Goal: Transaction & Acquisition: Purchase product/service

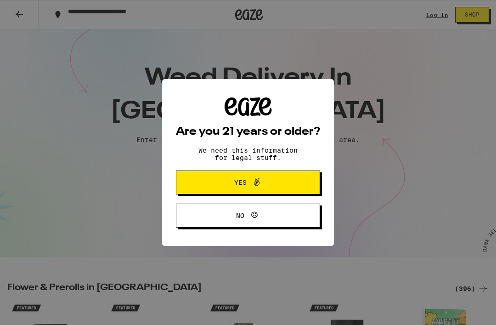
click at [229, 183] on span "Yes" at bounding box center [248, 182] width 70 height 12
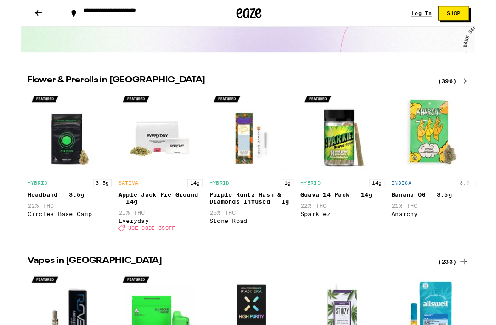
scroll to position [201, 0]
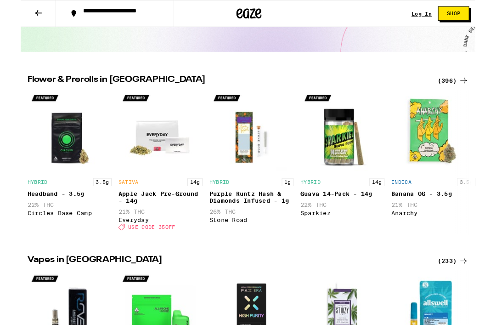
click at [486, 91] on icon at bounding box center [483, 87] width 11 height 11
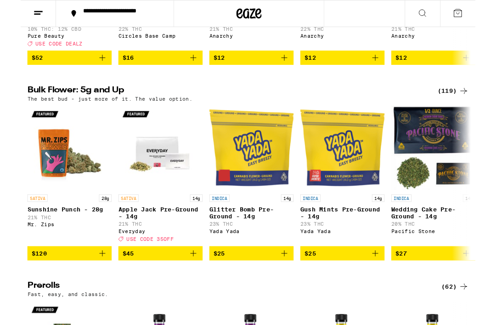
scroll to position [259, 0]
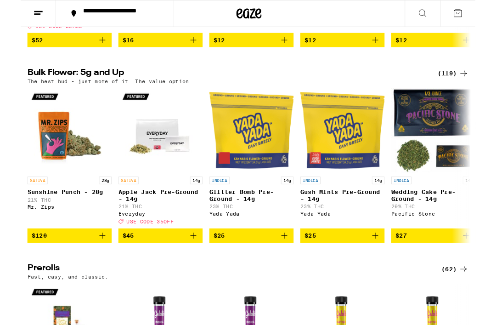
click at [478, 85] on icon at bounding box center [483, 79] width 11 height 11
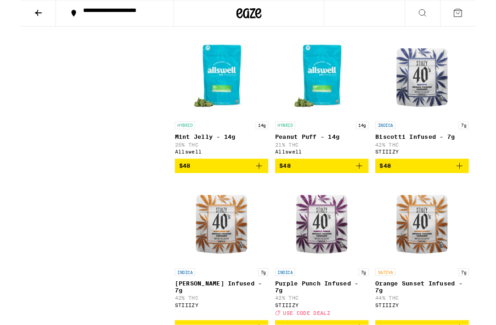
scroll to position [2288, 0]
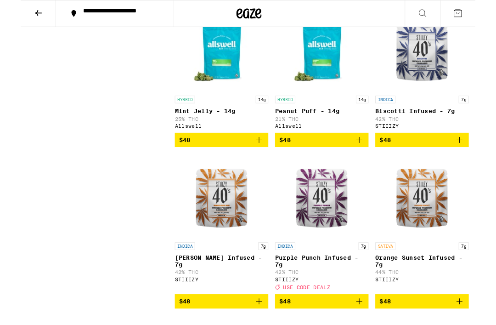
click at [338, 259] on img "Open page for Purple Punch Infused - 7g from STIIIZY" at bounding box center [328, 214] width 92 height 92
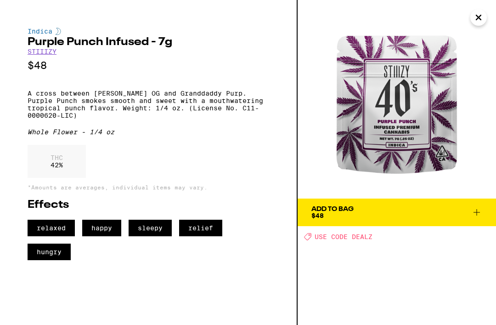
scroll to position [2114, 0]
